Goal: Task Accomplishment & Management: Use online tool/utility

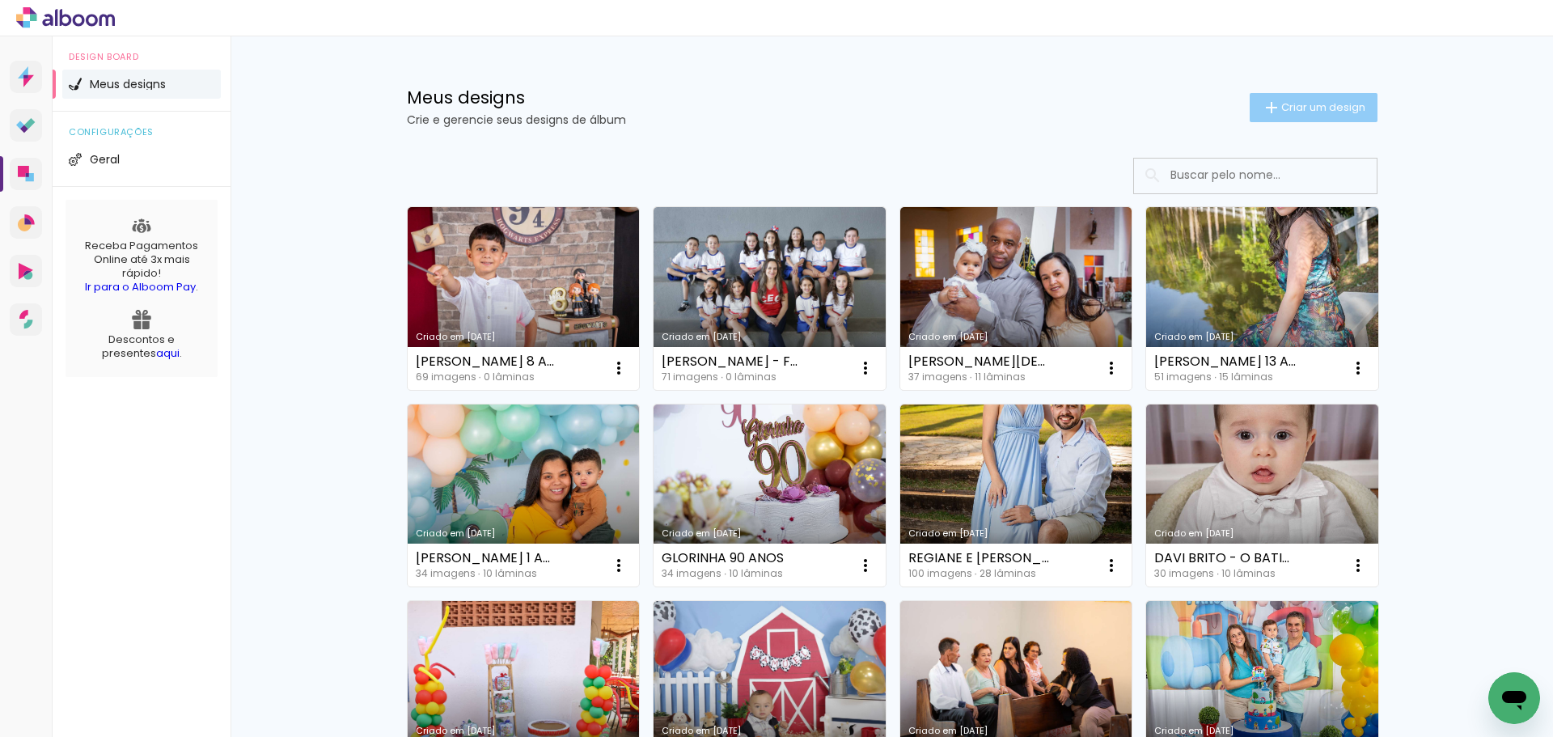
click at [1324, 105] on span "Criar um design" at bounding box center [1323, 107] width 84 height 11
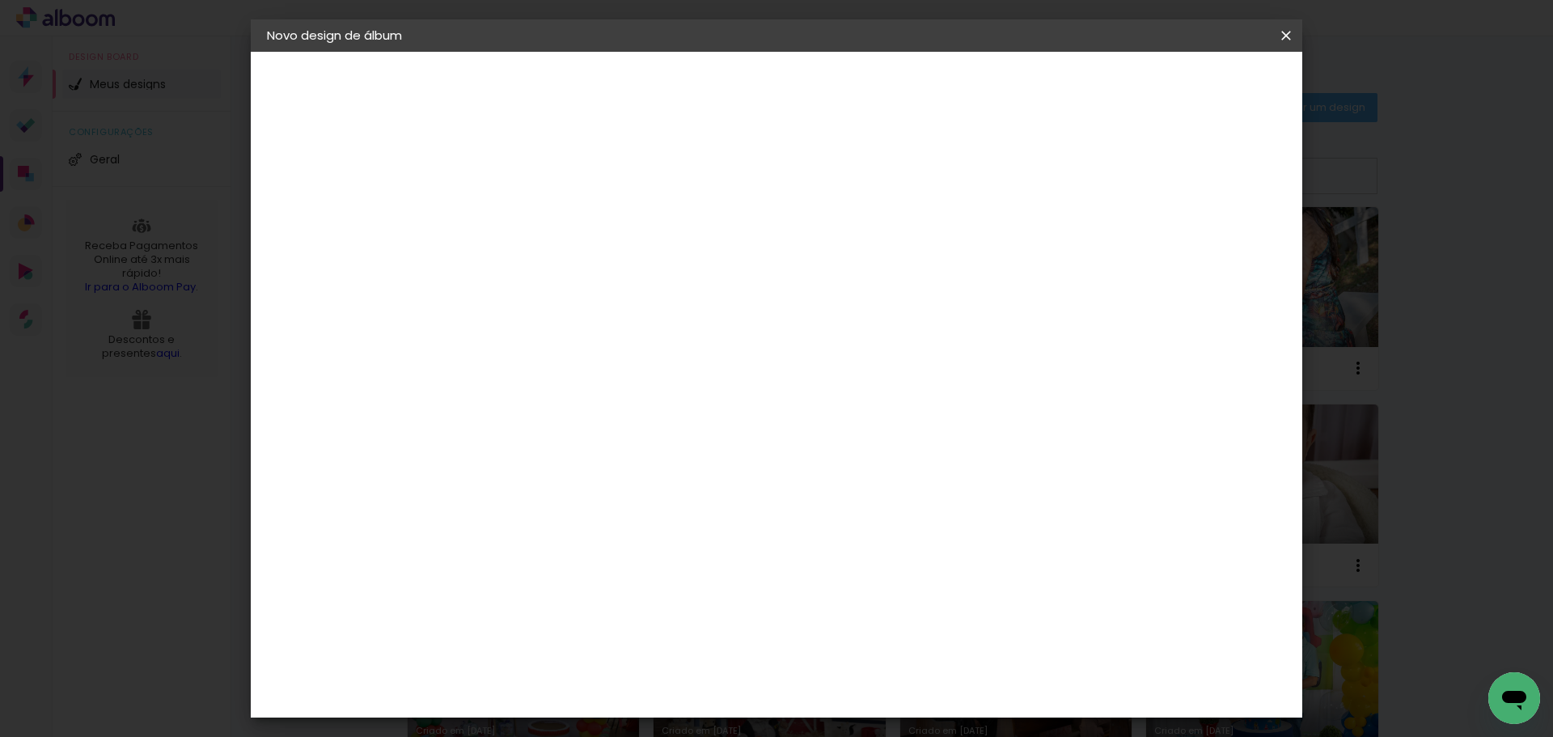
click at [531, 210] on input at bounding box center [531, 217] width 0 height 25
type input "[PERSON_NAME] 8 ANOS"
type paper-input "[PERSON_NAME] 8 ANOS"
click at [0, 0] on slot "Avançar" at bounding box center [0, 0] width 0 height 0
click at [616, 311] on input at bounding box center [572, 308] width 163 height 20
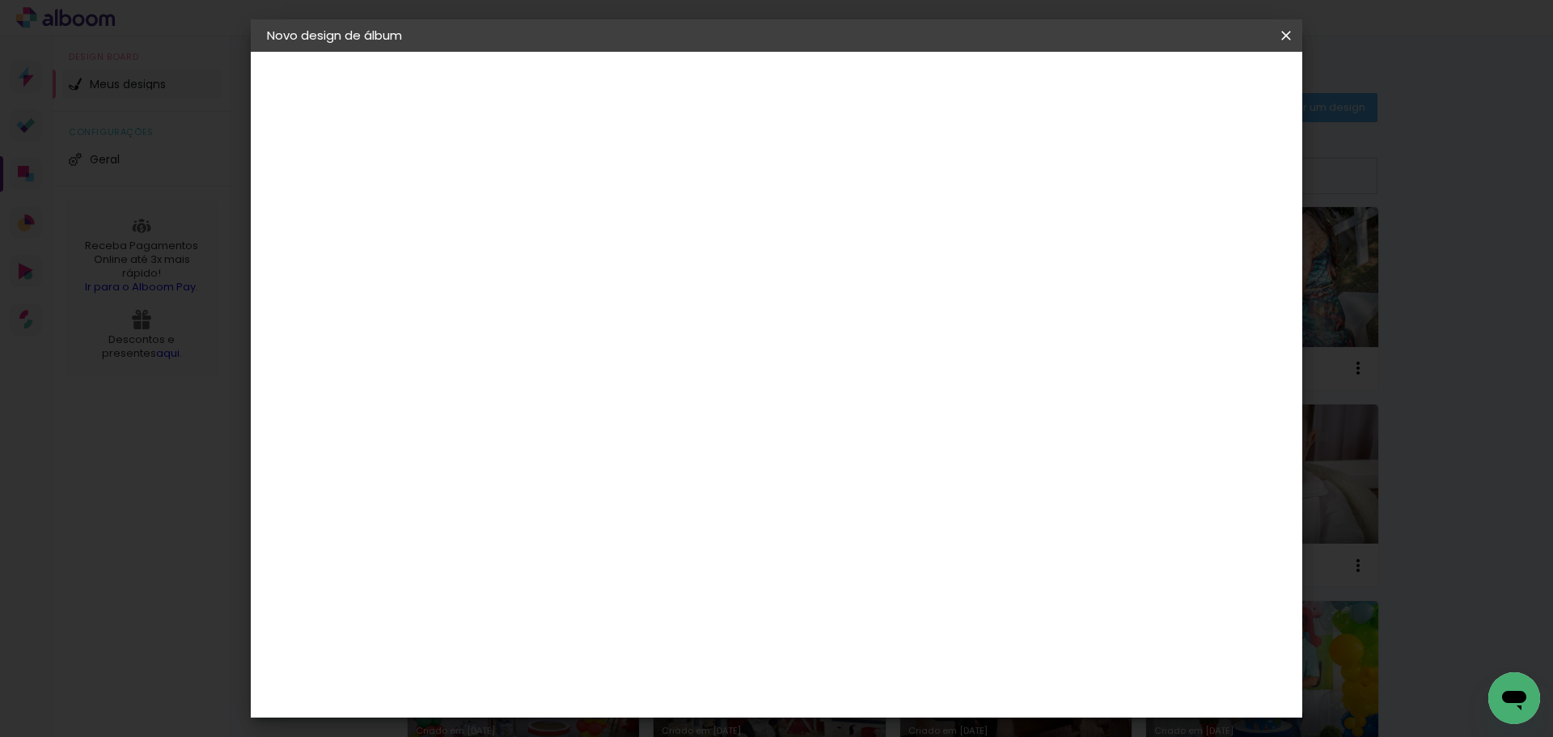
type input "LUI"
type paper-input "LUI"
click at [604, 365] on div "[PERSON_NAME]" at bounding box center [575, 365] width 108 height 13
click at [0, 0] on slot "Avançar" at bounding box center [0, 0] width 0 height 0
drag, startPoint x: 879, startPoint y: 284, endPoint x: 888, endPoint y: 271, distance: 15.7
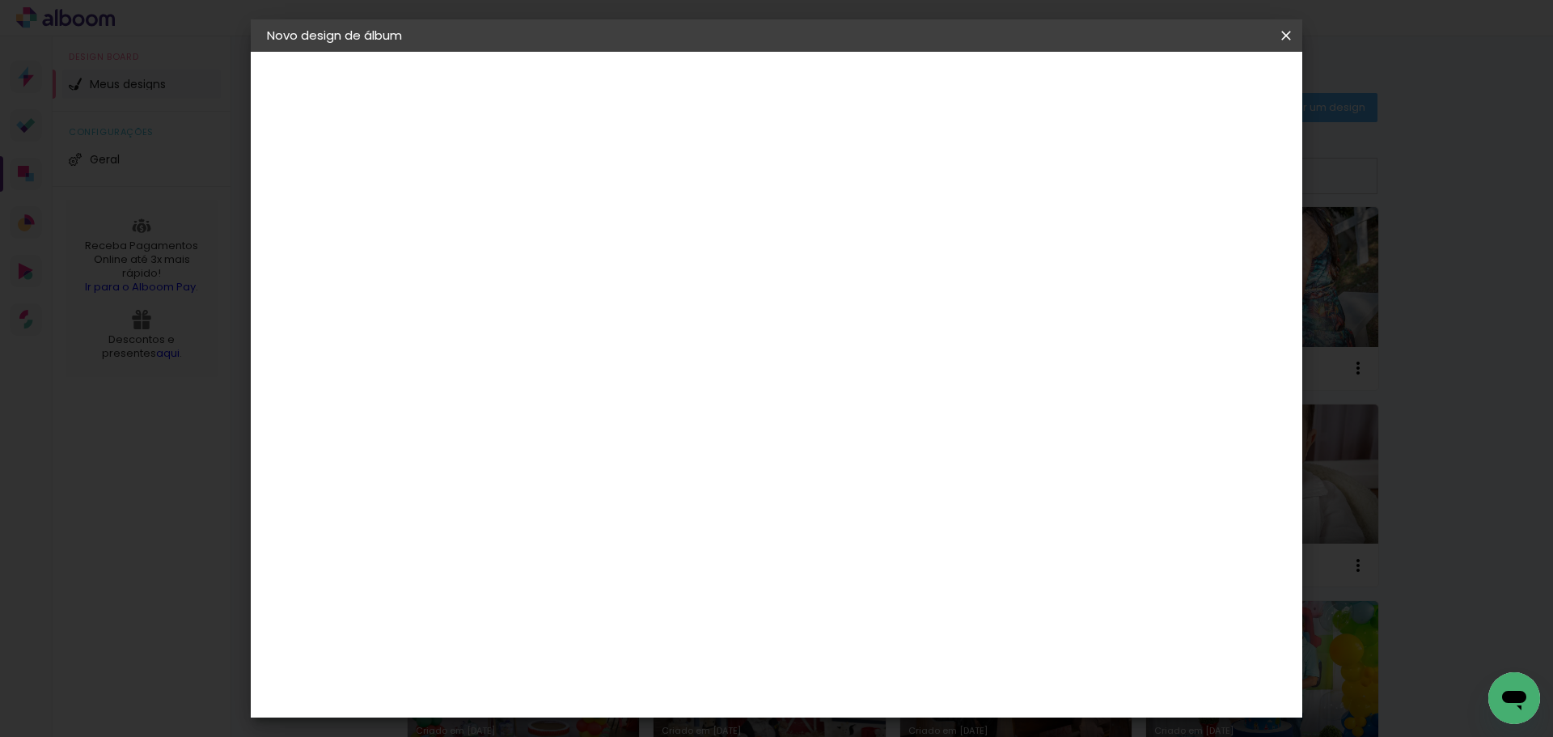
click at [620, 284] on paper-input-container "Linha" at bounding box center [573, 282] width 94 height 41
click at [0, 0] on slot "Slim Book" at bounding box center [0, 0] width 0 height 0
type input "Slim Book"
click at [641, 408] on span "20 x 60" at bounding box center [602, 424] width 75 height 33
click at [0, 0] on slot "Avançar" at bounding box center [0, 0] width 0 height 0
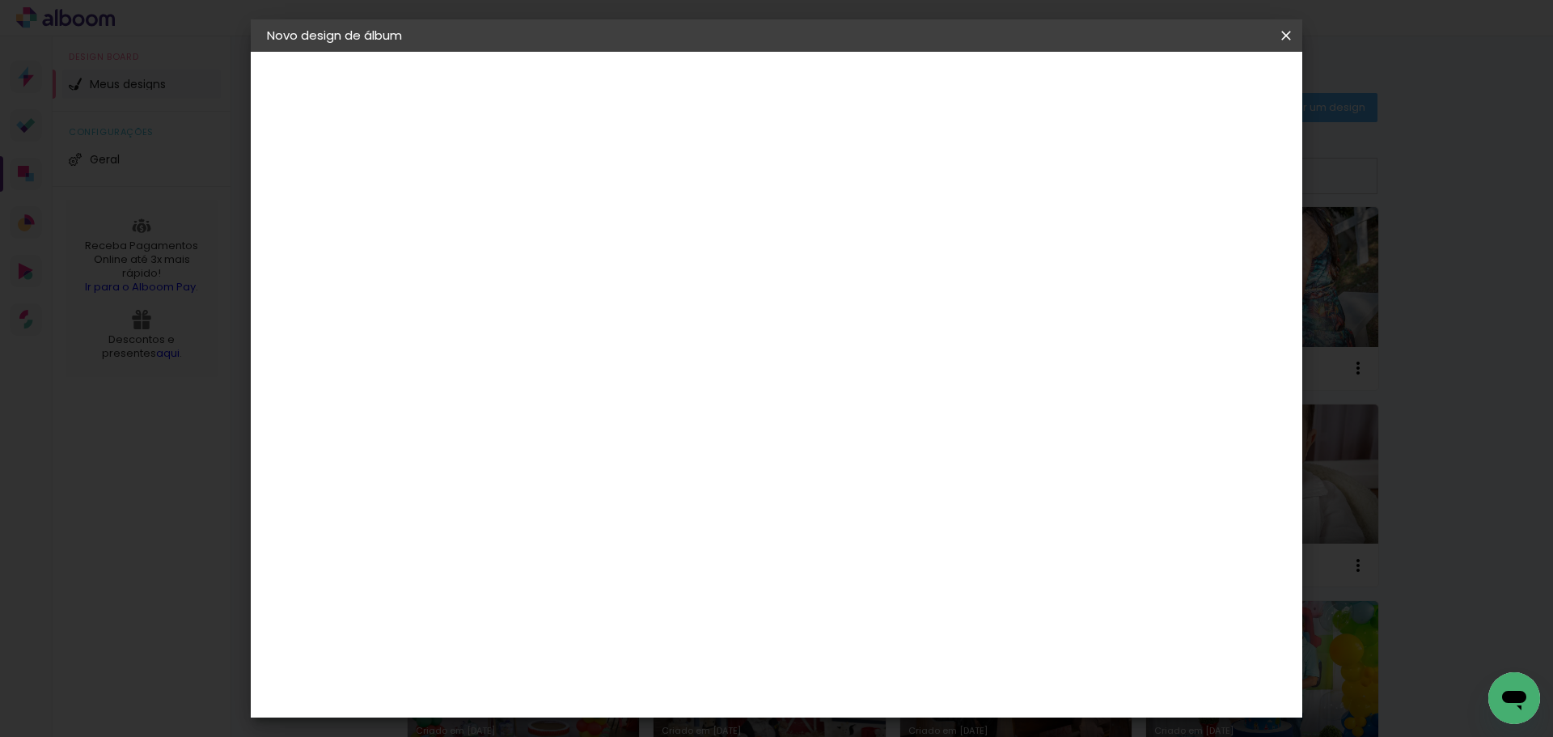
click at [1093, 175] on div at bounding box center [1086, 174] width 15 height 15
type paper-checkbox "on"
click at [1185, 88] on span "Iniciar design" at bounding box center [1148, 85] width 74 height 11
